Goal: Task Accomplishment & Management: Manage account settings

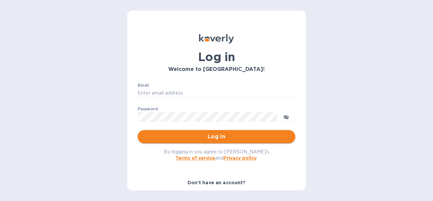
type input "[EMAIL_ADDRESS][DOMAIN_NAME]"
click at [183, 138] on span "Log in" at bounding box center [216, 137] width 147 height 8
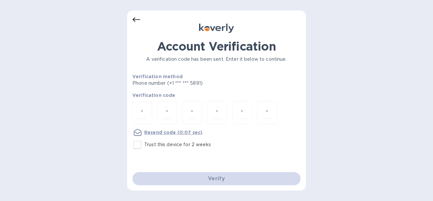
click at [136, 144] on input "Trust this device for 2 weeks" at bounding box center [137, 145] width 14 height 14
checkbox input "true"
click at [145, 112] on input "number" at bounding box center [142, 113] width 9 height 12
type input "7"
type input "1"
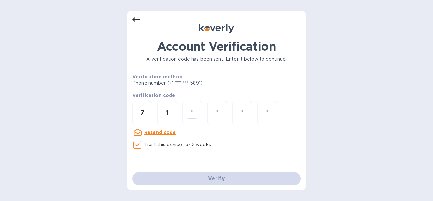
type input "6"
type input "8"
type input "0"
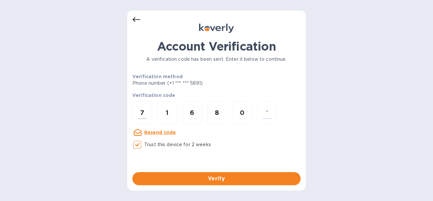
type input "3"
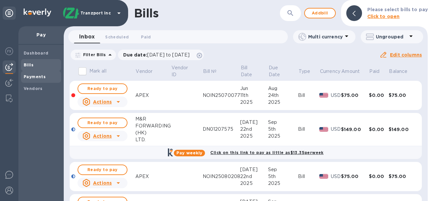
click at [33, 74] on b "Payments" at bounding box center [35, 76] width 22 height 5
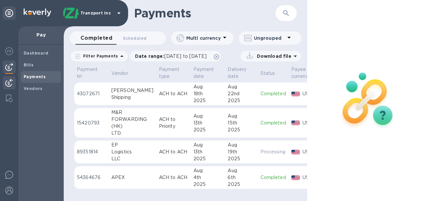
click at [12, 78] on div at bounding box center [9, 83] width 13 height 14
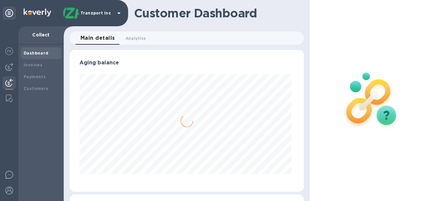
scroll to position [142, 232]
click at [38, 78] on b "Payments" at bounding box center [35, 76] width 22 height 5
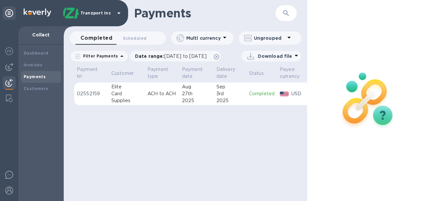
click at [200, 97] on div "27th" at bounding box center [196, 93] width 29 height 7
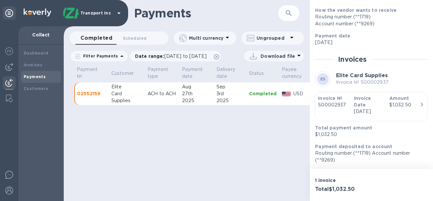
scroll to position [85, 0]
drag, startPoint x: 261, startPoint y: 127, endPoint x: 292, endPoint y: 123, distance: 31.2
click at [292, 123] on div "Payments ​ Completed 0 Scheduled 0 Multi currency Ungrouped Filter Payments Dat…" at bounding box center [187, 100] width 246 height 201
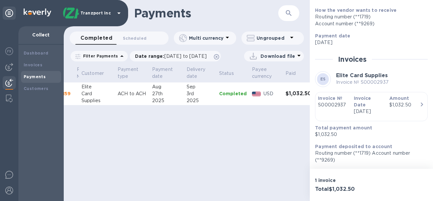
scroll to position [0, 0]
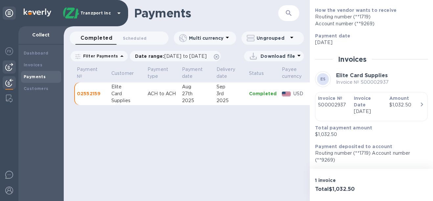
click at [10, 62] on div at bounding box center [9, 66] width 13 height 13
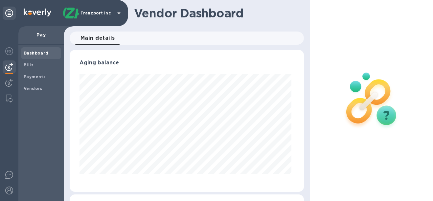
scroll to position [142, 232]
click at [26, 68] on div "Bills" at bounding box center [41, 65] width 40 height 12
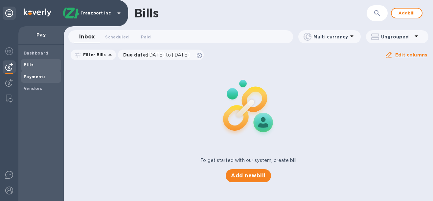
click at [33, 77] on b "Payments" at bounding box center [35, 76] width 22 height 5
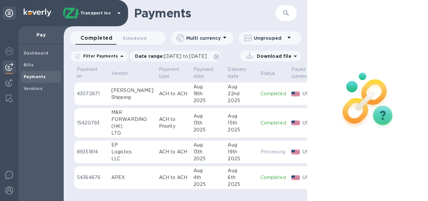
click at [118, 15] on icon at bounding box center [119, 13] width 8 height 8
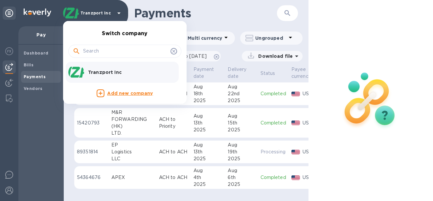
click at [117, 13] on div at bounding box center [216, 100] width 433 height 201
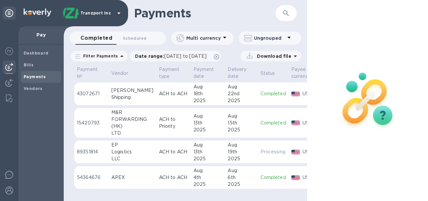
click at [10, 14] on icon at bounding box center [9, 13] width 8 height 8
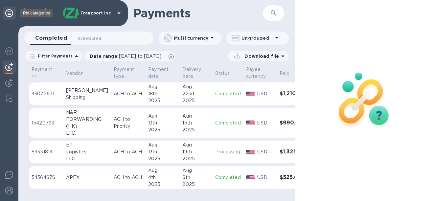
click at [11, 14] on icon at bounding box center [9, 13] width 8 height 8
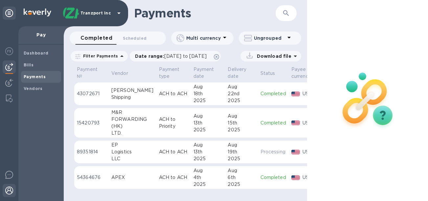
click at [7, 191] on img at bounding box center [9, 191] width 8 height 8
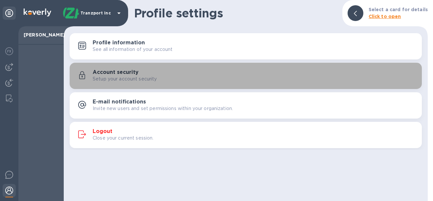
click at [141, 76] on p "Setup your account security" at bounding box center [125, 79] width 64 height 7
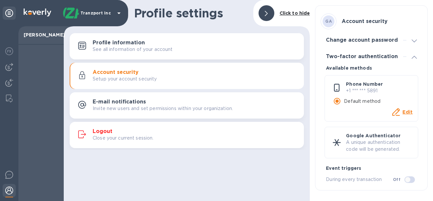
click at [416, 37] on span at bounding box center [414, 40] width 5 height 6
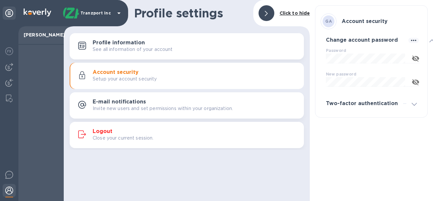
click at [416, 37] on div at bounding box center [413, 40] width 11 height 6
